Goal: Go to known website: Go to known website

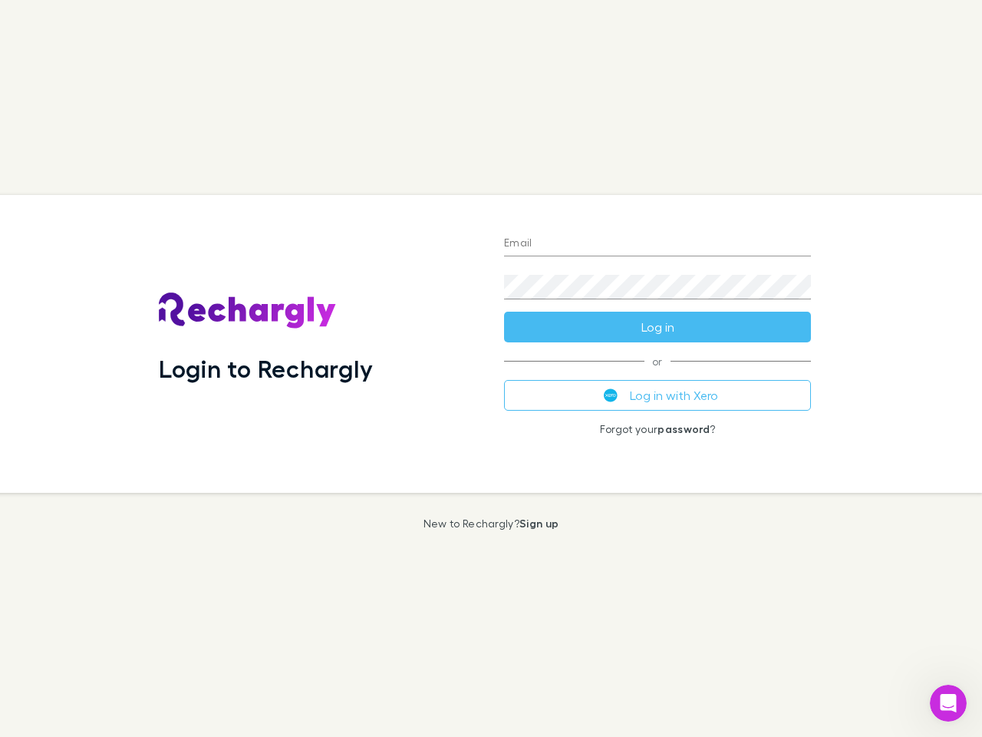
click at [491, 368] on div "Login to Rechargly" at bounding box center [319, 344] width 345 height 298
click at [658, 244] on input "Email" at bounding box center [657, 244] width 307 height 25
click at [658, 327] on button "Log in" at bounding box center [657, 327] width 307 height 31
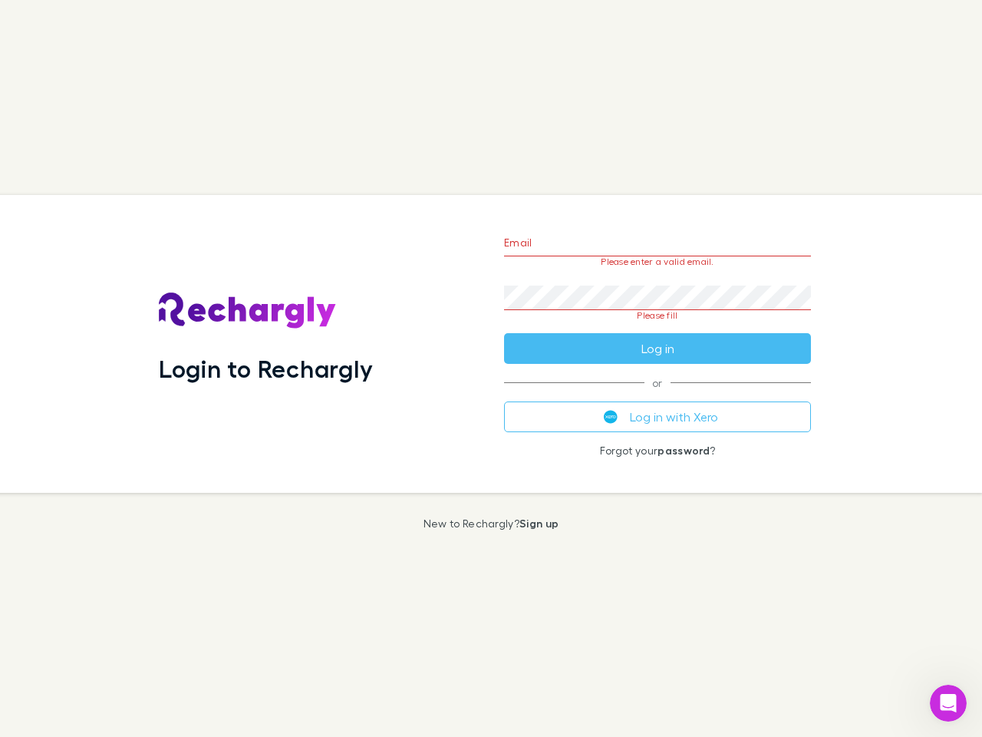
click at [658, 395] on div "Email Please enter a valid email. Password Please fill Log in or Log in with Xe…" at bounding box center [657, 344] width 331 height 298
